Goal: Transaction & Acquisition: Book appointment/travel/reservation

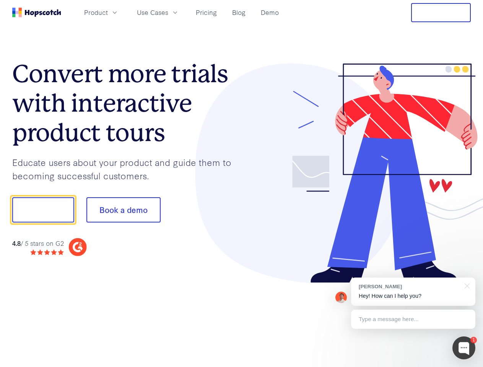
click at [242, 184] on div at bounding box center [357, 174] width 230 height 220
click at [108, 12] on span "Product" at bounding box center [96, 13] width 24 height 10
click at [168, 12] on span "Use Cases" at bounding box center [152, 13] width 31 height 10
click at [441, 13] on button "Free Trial" at bounding box center [441, 12] width 60 height 19
click at [43, 210] on button "Show me!" at bounding box center [43, 209] width 62 height 25
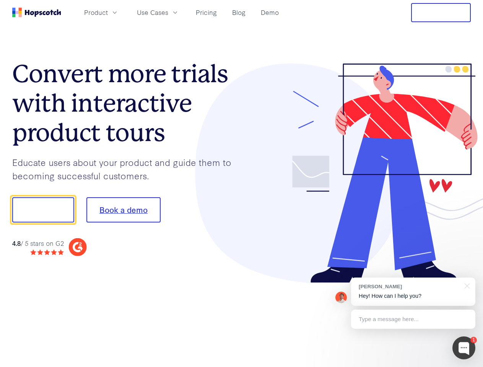
click at [123, 210] on button "Book a demo" at bounding box center [123, 209] width 74 height 25
click at [464, 348] on div at bounding box center [464, 348] width 23 height 23
click at [413, 292] on div "[PERSON_NAME] Hey! How can I help you?" at bounding box center [413, 292] width 124 height 28
click at [466, 285] on div at bounding box center [466, 286] width 19 height 16
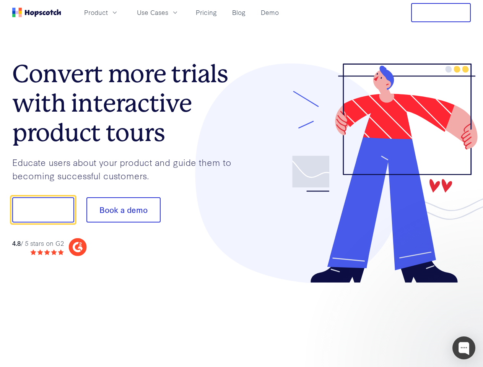
click at [413, 320] on div at bounding box center [404, 260] width 144 height 153
